Goal: Information Seeking & Learning: Learn about a topic

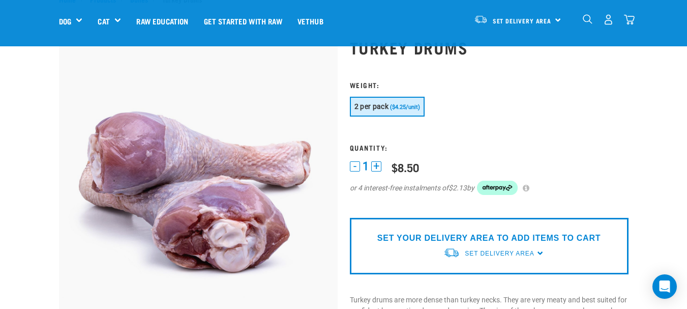
scroll to position [32, 0]
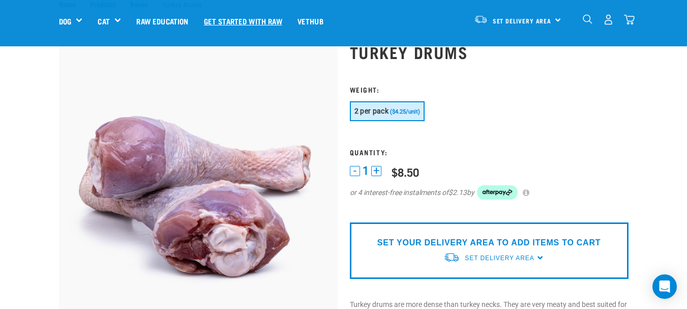
click at [253, 18] on link "Get started with Raw" at bounding box center [243, 21] width 94 height 41
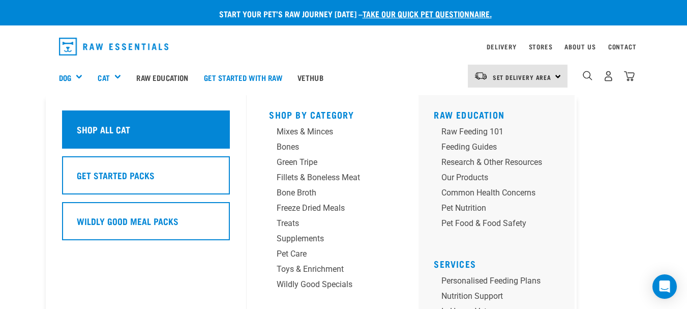
click at [123, 127] on h5 "Shop All Cat" at bounding box center [103, 129] width 53 height 13
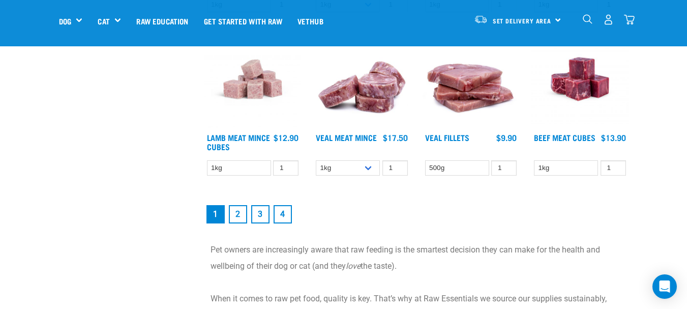
scroll to position [1343, 0]
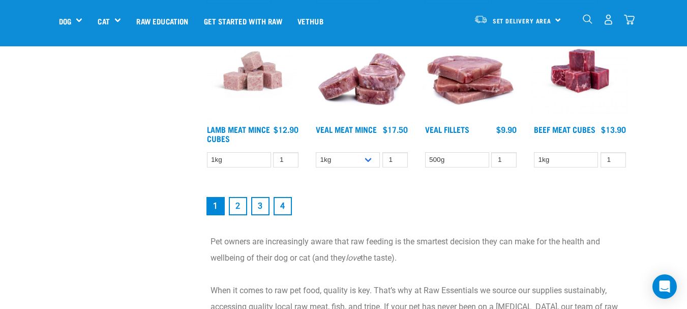
click at [238, 203] on link "2" at bounding box center [238, 206] width 18 height 18
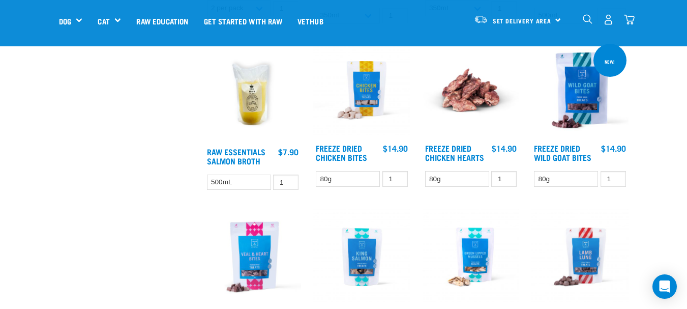
scroll to position [767, 0]
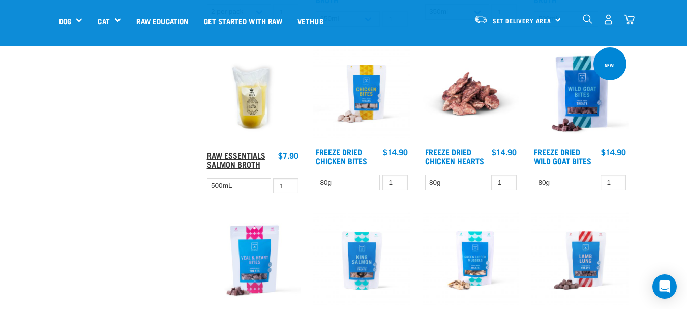
click at [260, 166] on link "Raw Essentials Salmon Broth" at bounding box center [236, 160] width 58 height 14
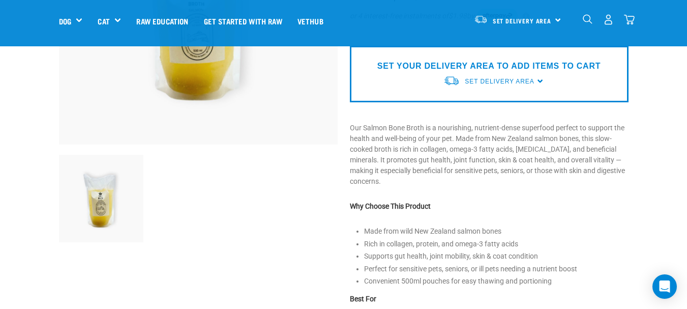
scroll to position [214, 0]
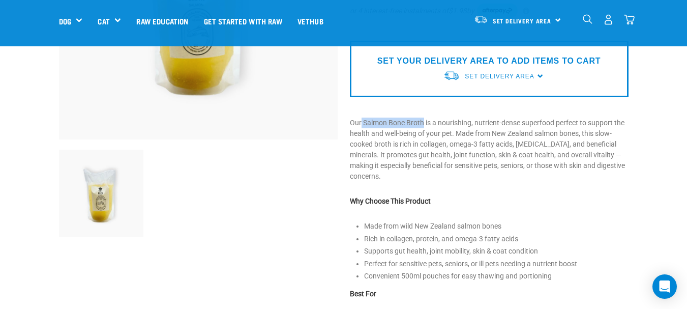
drag, startPoint x: 422, startPoint y: 119, endPoint x: 363, endPoint y: 123, distance: 59.6
click at [363, 123] on p "Our Salmon Bone Broth is a nourishing, nutrient-dense superfood perfect to supp…" at bounding box center [489, 149] width 279 height 64
